Goal: Task Accomplishment & Management: Complete application form

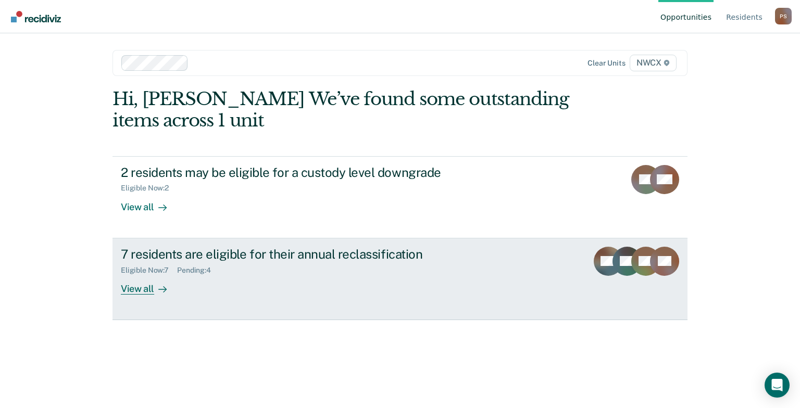
click at [200, 268] on div "Pending : 4" at bounding box center [198, 270] width 42 height 9
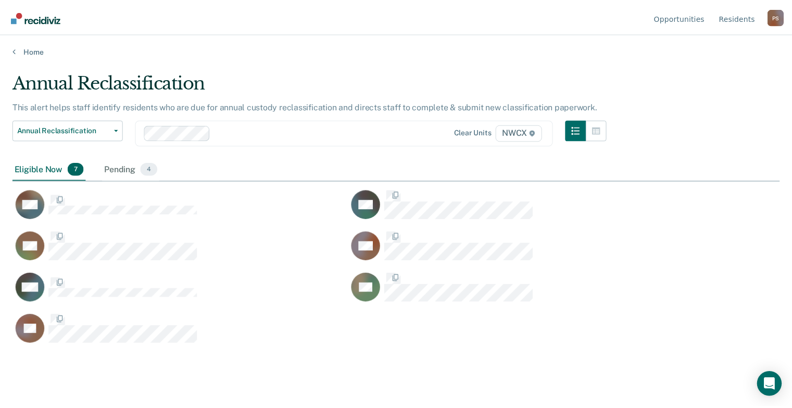
scroll to position [250, 767]
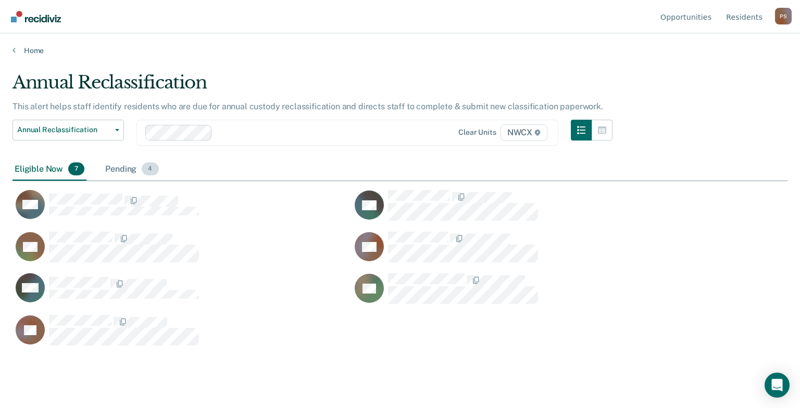
click at [115, 170] on div "Pending 4" at bounding box center [131, 169] width 57 height 23
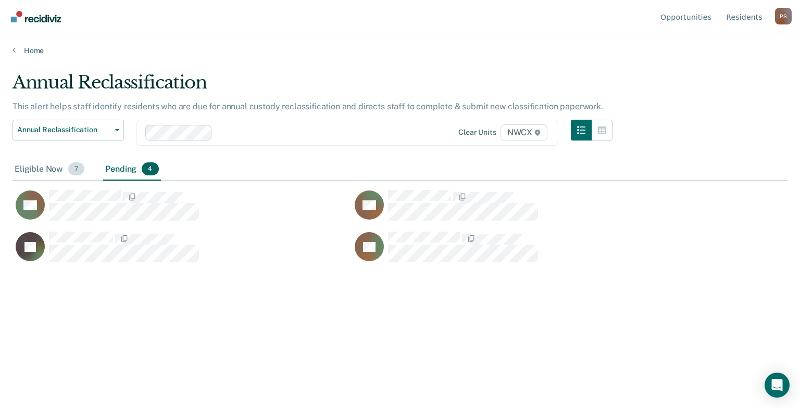
click at [74, 169] on span "7" at bounding box center [76, 169] width 16 height 14
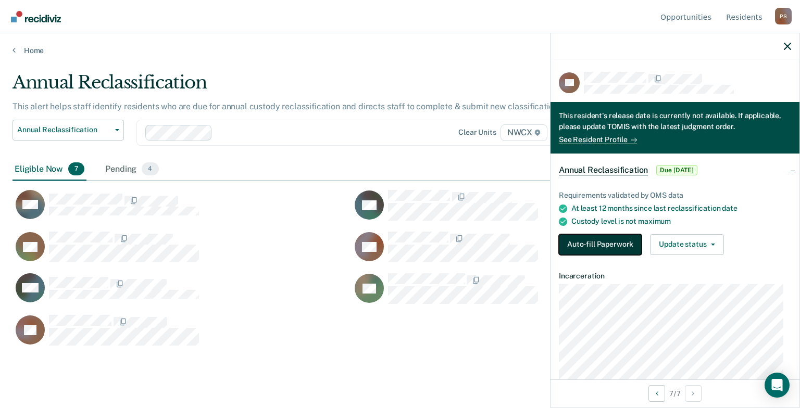
click at [597, 244] on button "Auto-fill Paperwork" at bounding box center [600, 244] width 83 height 21
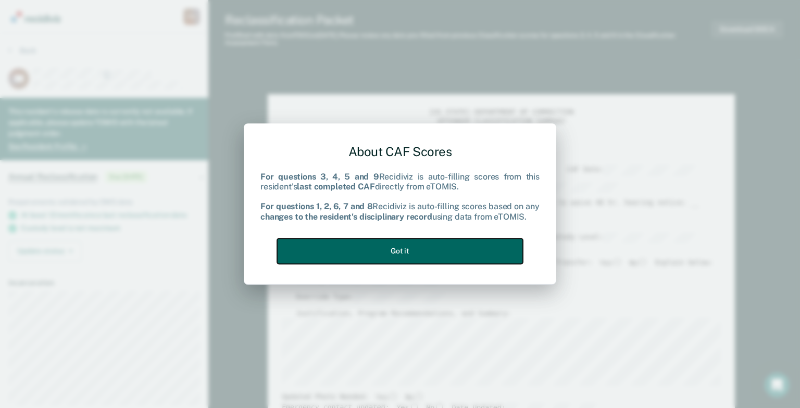
click at [443, 250] on button "Got it" at bounding box center [400, 252] width 246 height 26
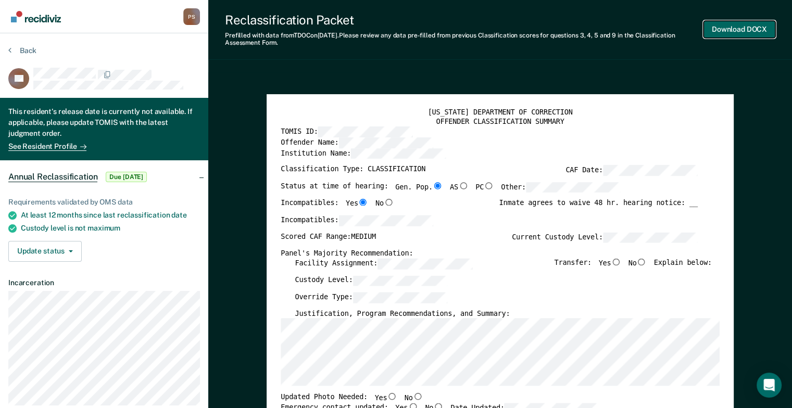
click at [731, 28] on button "Download DOCX" at bounding box center [740, 29] width 72 height 17
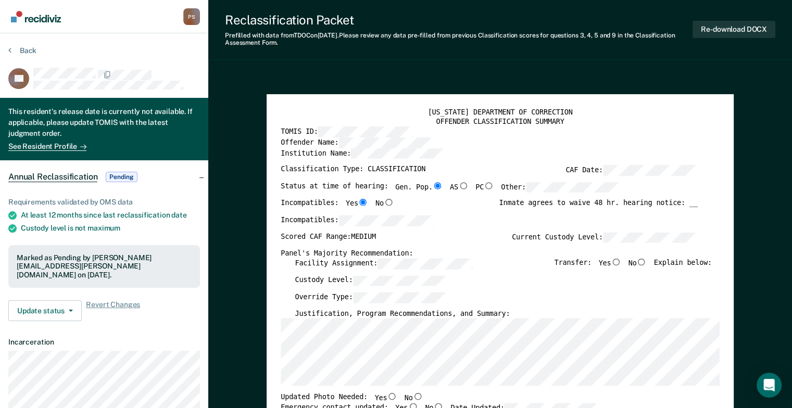
click at [11, 52] on button "Back" at bounding box center [22, 50] width 28 height 9
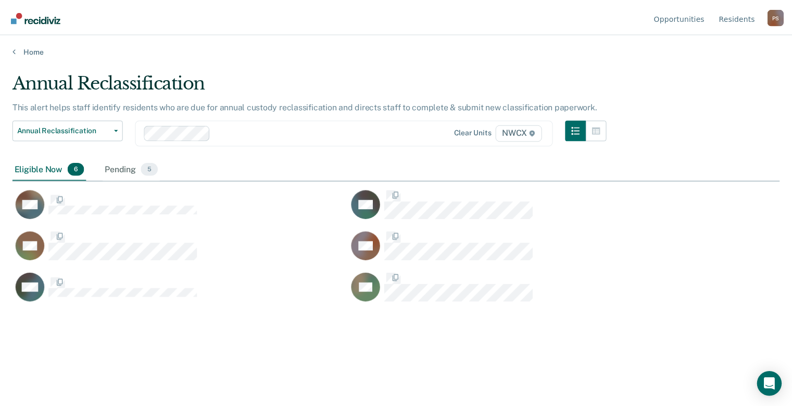
scroll to position [250, 767]
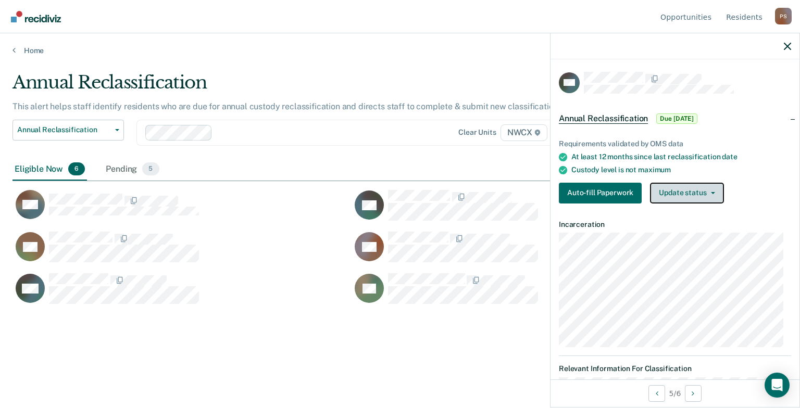
click at [712, 192] on icon "button" at bounding box center [713, 193] width 4 height 2
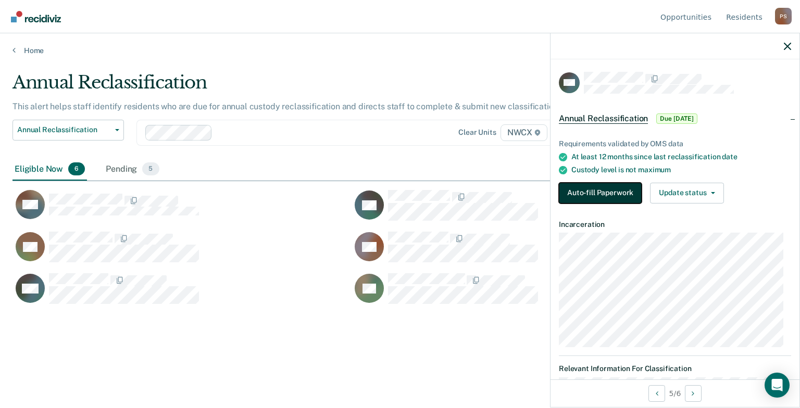
click at [610, 194] on button "Auto-fill Paperwork" at bounding box center [600, 193] width 83 height 21
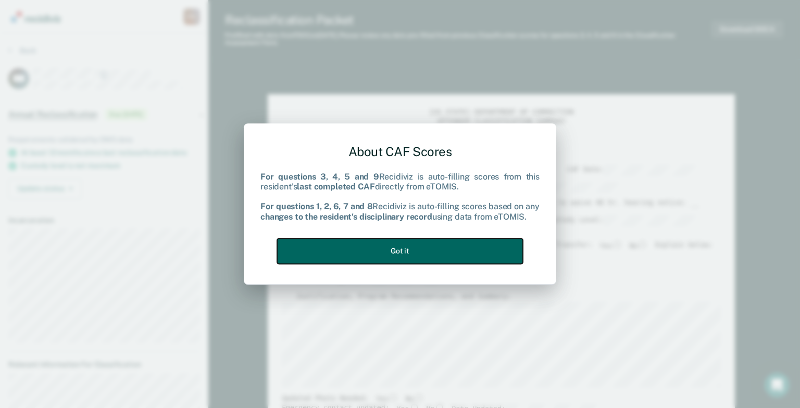
click at [421, 248] on button "Got it" at bounding box center [400, 252] width 246 height 26
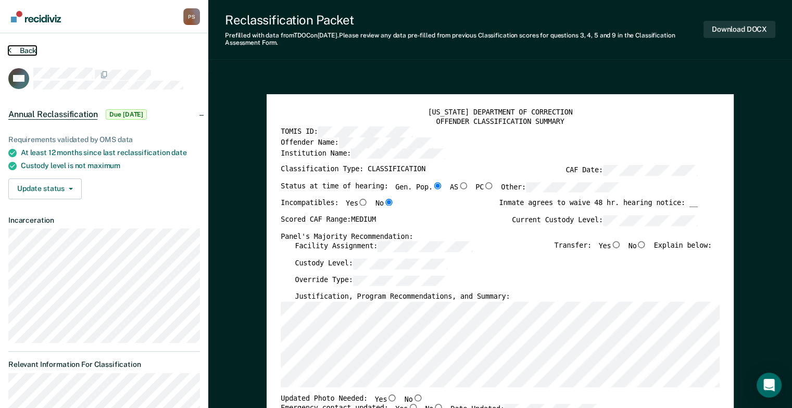
click at [11, 50] on button "Back" at bounding box center [22, 50] width 28 height 9
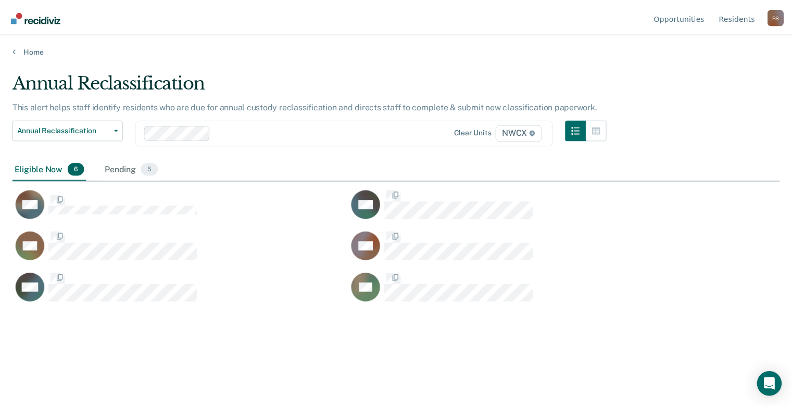
scroll to position [250, 767]
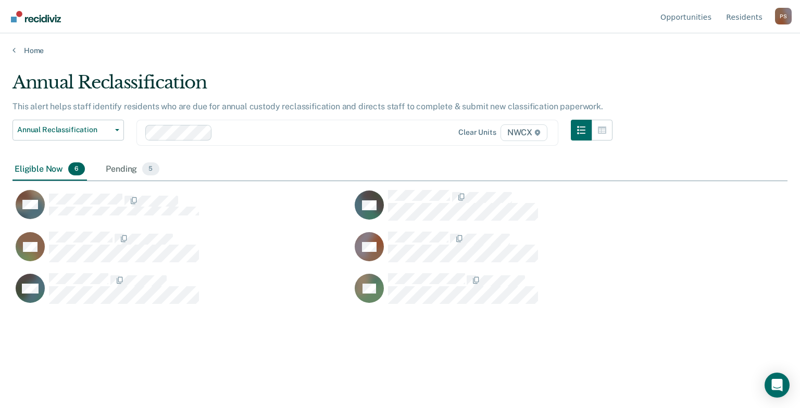
click at [11, 50] on div "Home" at bounding box center [400, 44] width 800 height 22
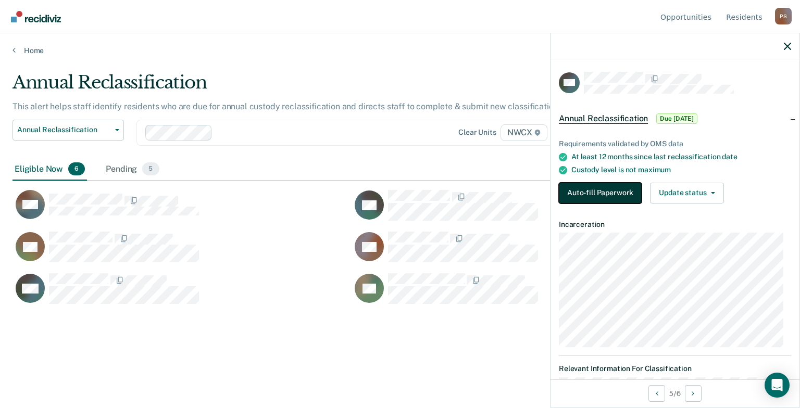
click at [584, 194] on button "Auto-fill Paperwork" at bounding box center [600, 193] width 83 height 21
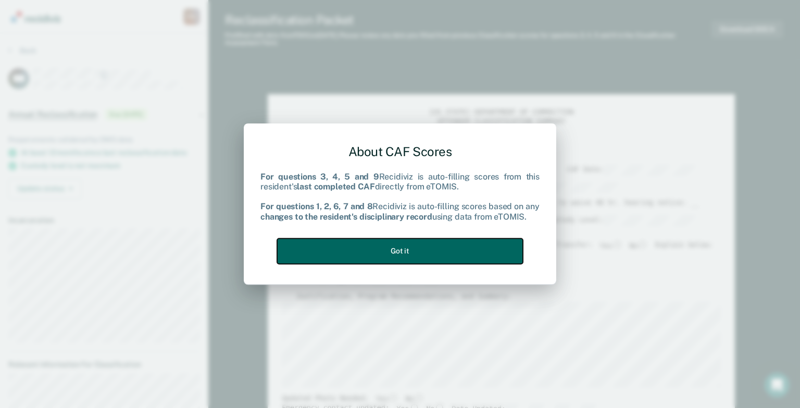
click at [412, 246] on button "Got it" at bounding box center [400, 252] width 246 height 26
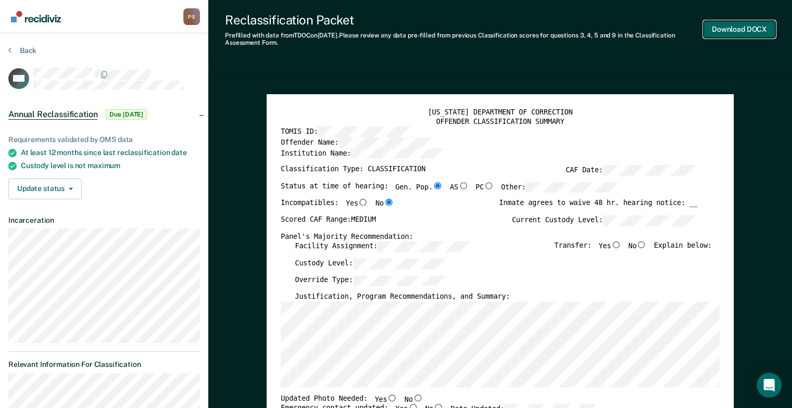
click at [723, 29] on button "Download DOCX" at bounding box center [740, 29] width 72 height 17
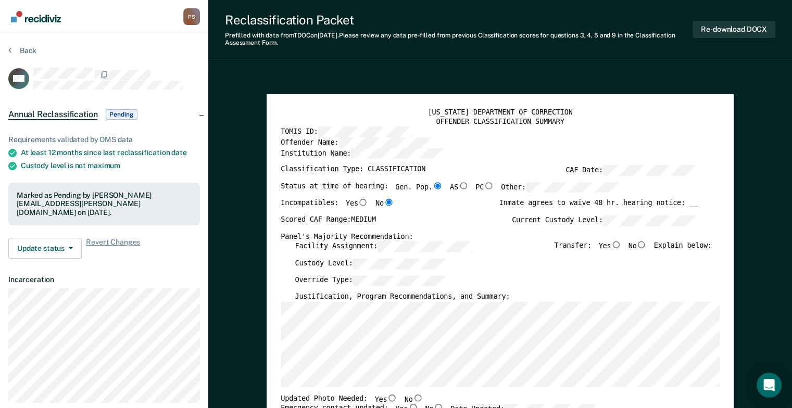
click at [13, 51] on button "Back" at bounding box center [22, 50] width 28 height 9
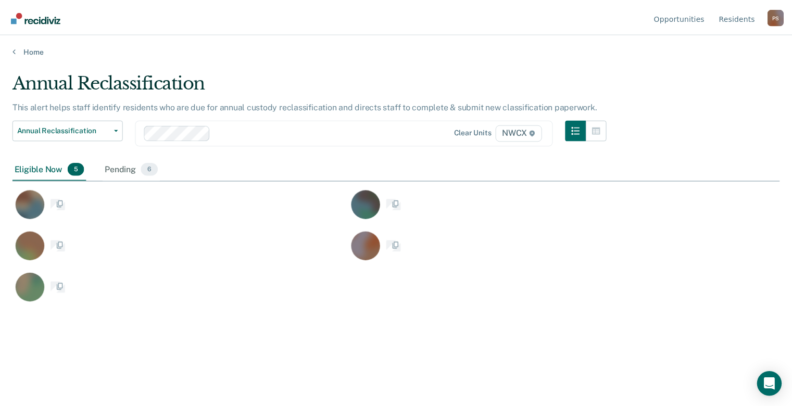
scroll to position [250, 767]
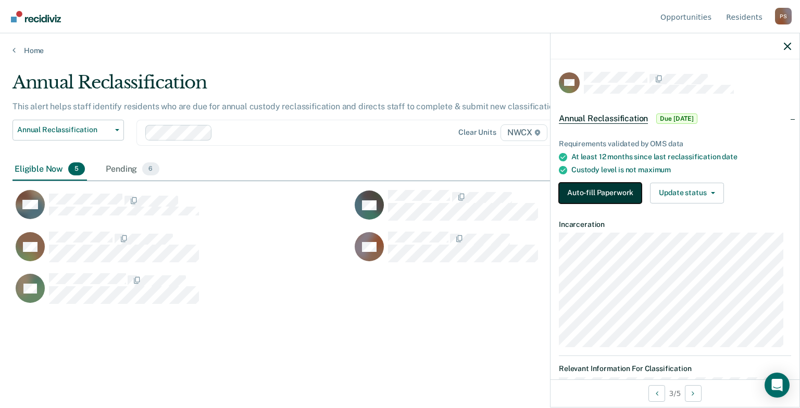
click at [573, 197] on button "Auto-fill Paperwork" at bounding box center [600, 193] width 83 height 21
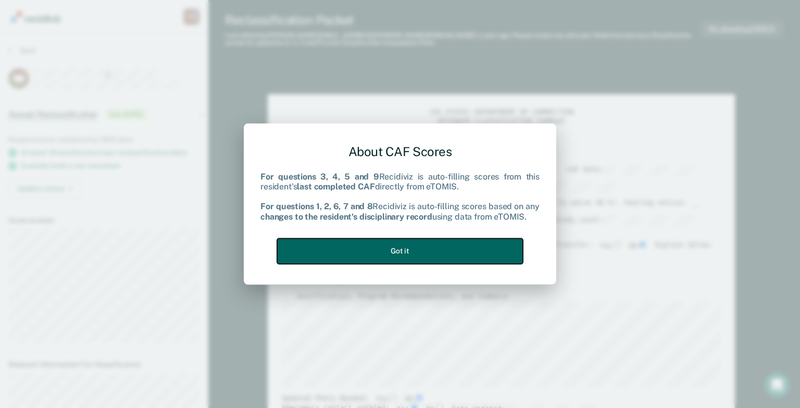
click at [459, 242] on button "Got it" at bounding box center [400, 252] width 246 height 26
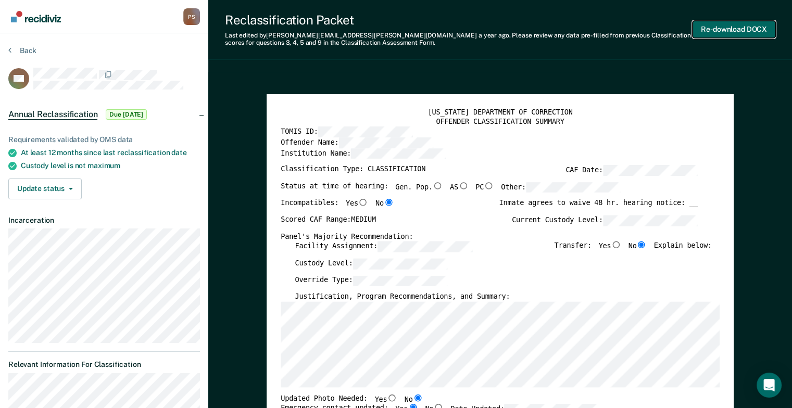
click at [718, 29] on button "Re-download DOCX" at bounding box center [734, 29] width 83 height 17
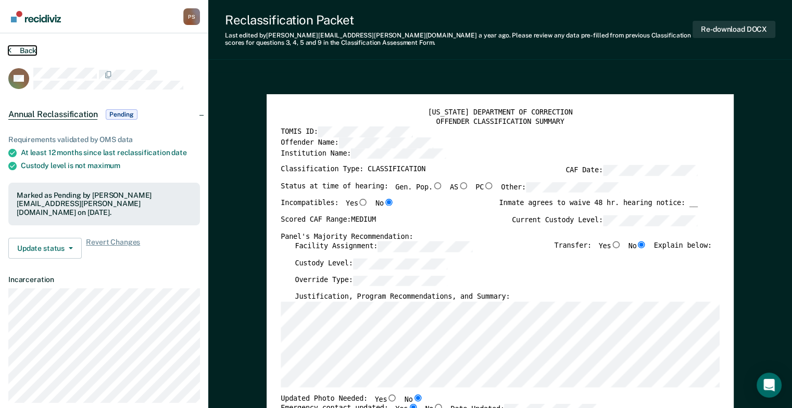
click at [11, 49] on button "Back" at bounding box center [22, 50] width 28 height 9
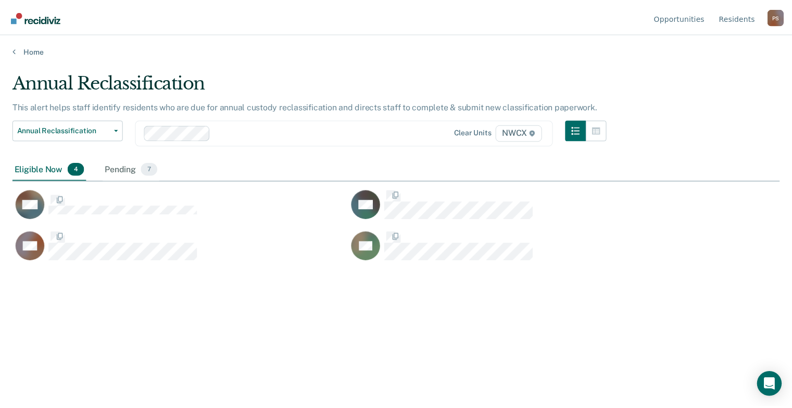
scroll to position [250, 767]
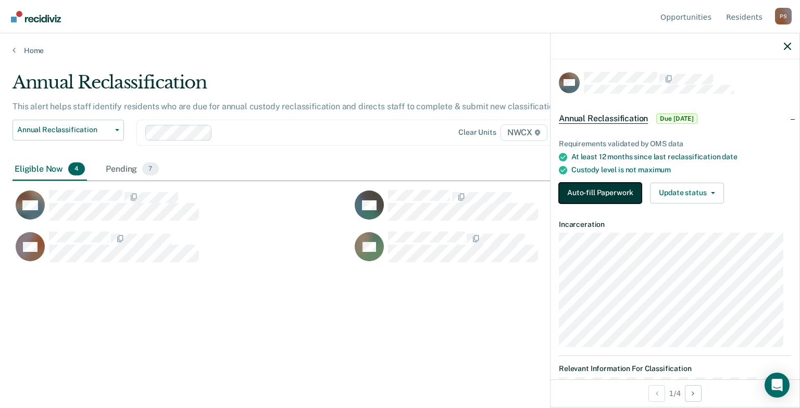
click at [573, 193] on button "Auto-fill Paperwork" at bounding box center [600, 193] width 83 height 21
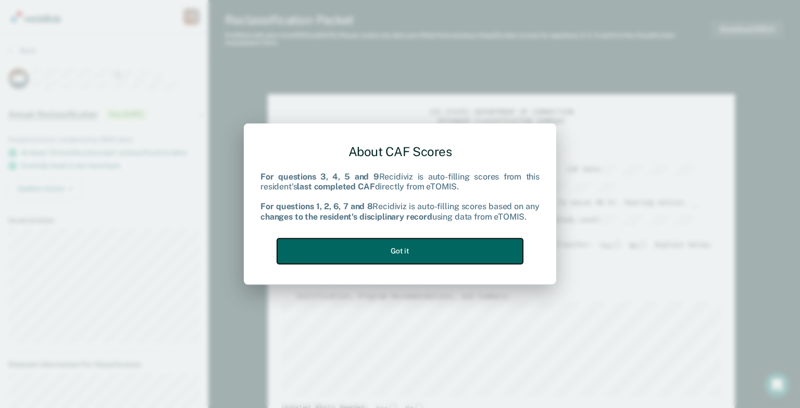
click at [427, 254] on button "Got it" at bounding box center [400, 252] width 246 height 26
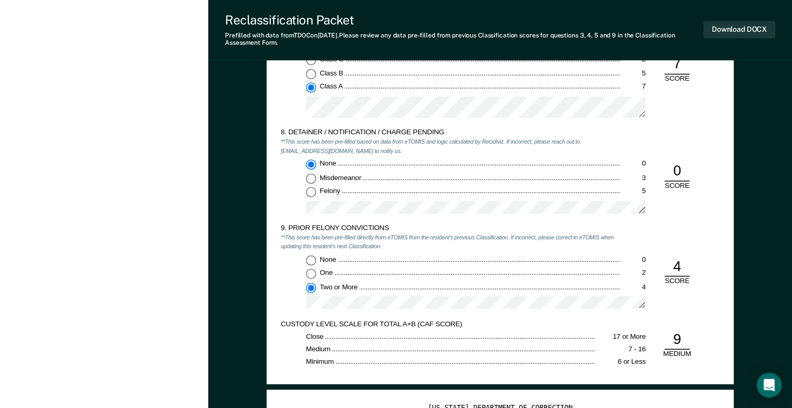
scroll to position [1771, 0]
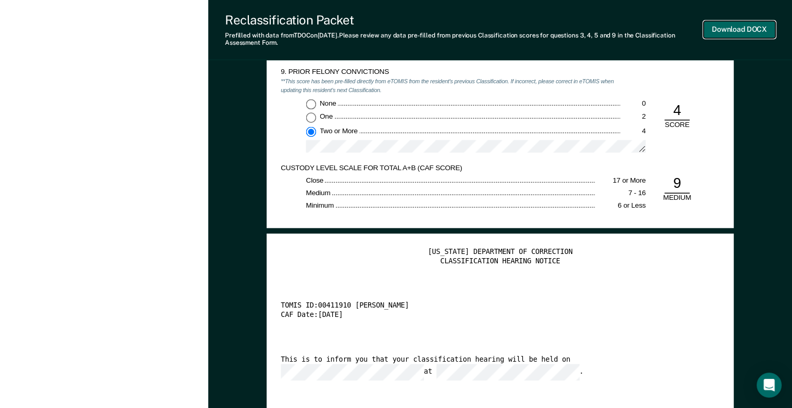
click at [742, 28] on button "Download DOCX" at bounding box center [740, 29] width 72 height 17
click at [707, 13] on div "Re-download DOCX" at bounding box center [734, 29] width 83 height 34
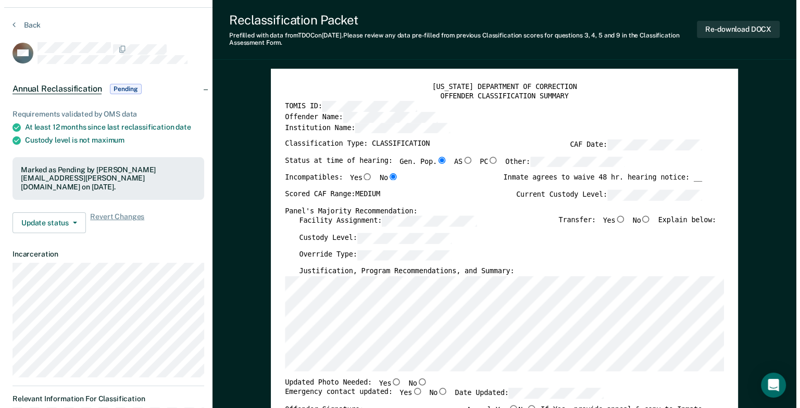
scroll to position [0, 0]
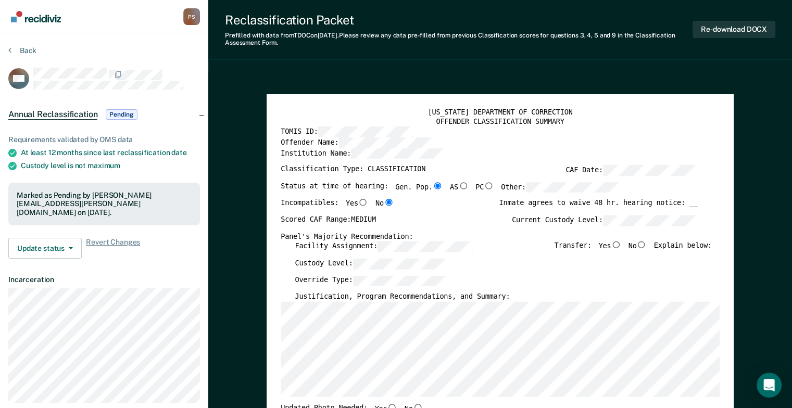
click at [10, 50] on icon at bounding box center [9, 50] width 3 height 8
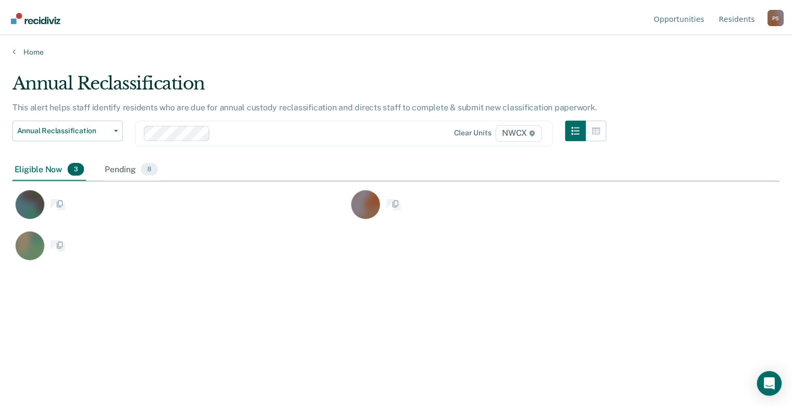
scroll to position [250, 767]
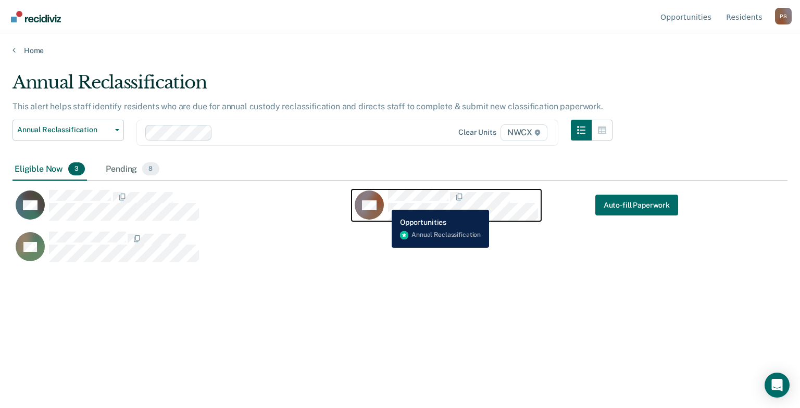
click at [384, 202] on div "AH" at bounding box center [446, 205] width 183 height 31
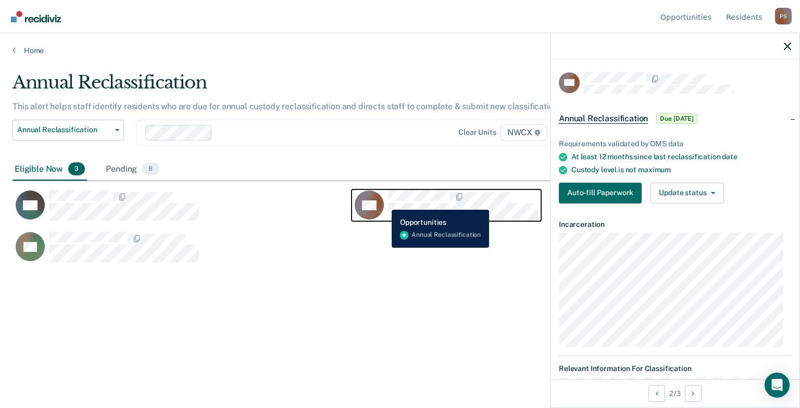
click at [384, 202] on div "AH" at bounding box center [446, 205] width 183 height 31
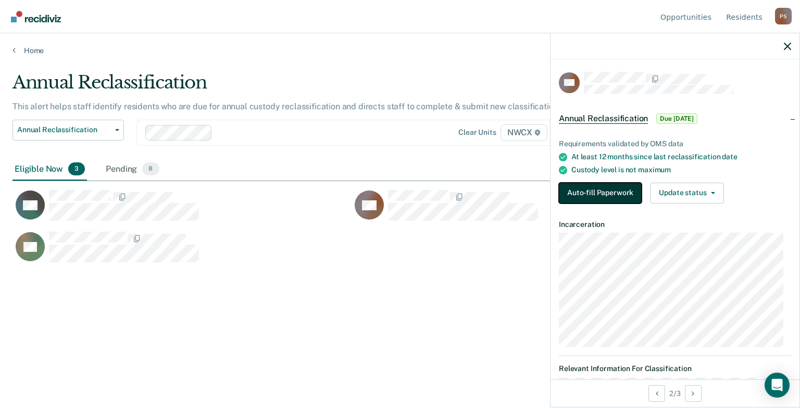
click at [573, 191] on button "Auto-fill Paperwork" at bounding box center [600, 193] width 83 height 21
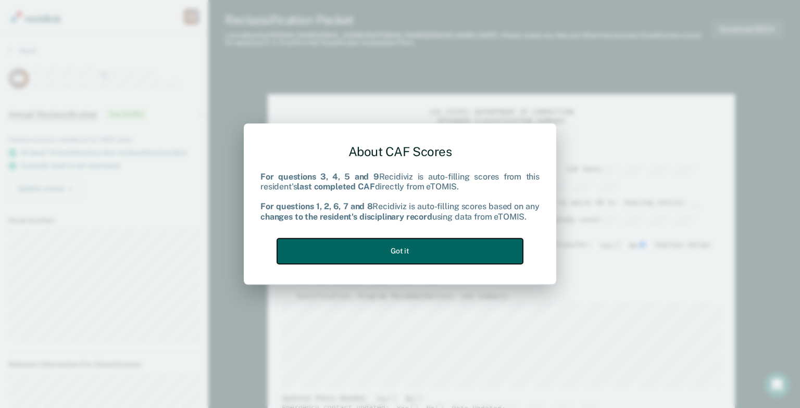
click at [404, 251] on button "Got it" at bounding box center [400, 252] width 246 height 26
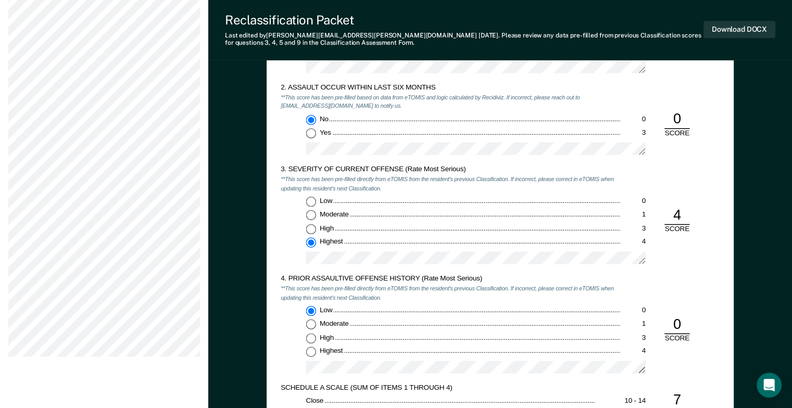
scroll to position [885, 0]
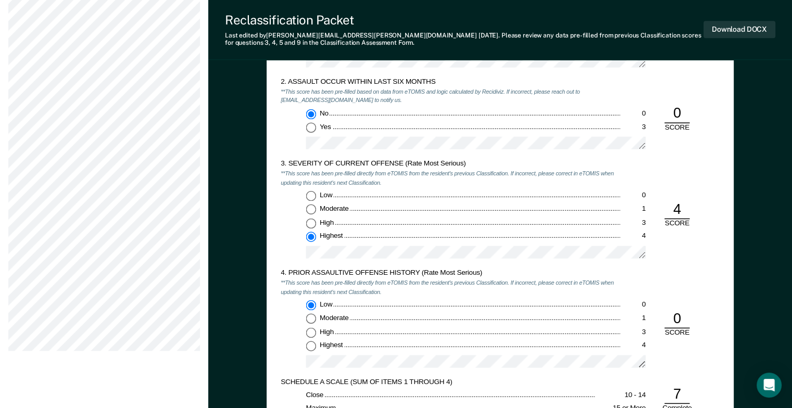
type textarea "x"
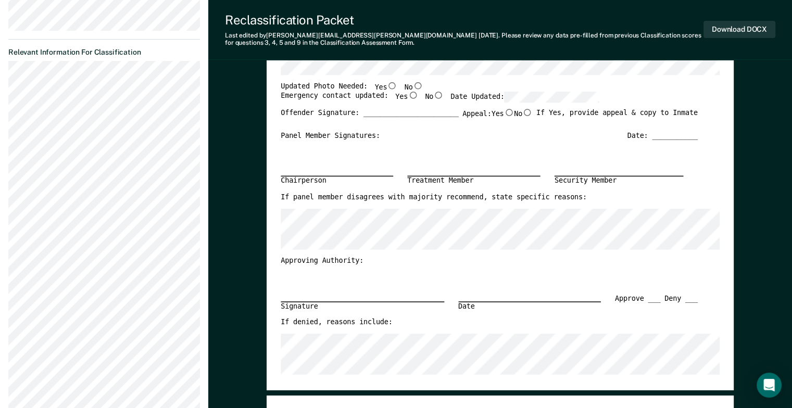
scroll to position [0, 0]
